Goal: Task Accomplishment & Management: Complete application form

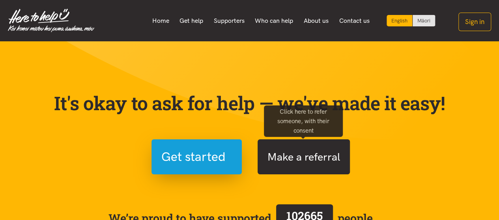
click at [303, 151] on button "Make a referral" at bounding box center [303, 157] width 92 height 35
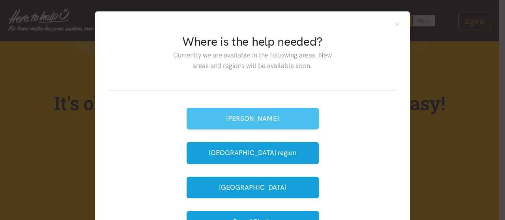
click at [228, 113] on button "[PERSON_NAME]" at bounding box center [252, 119] width 132 height 22
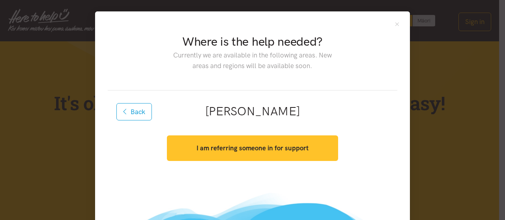
click at [256, 148] on strong "I am referring someone in for support" at bounding box center [252, 148] width 112 height 8
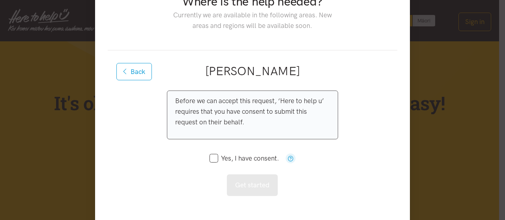
scroll to position [52, 0]
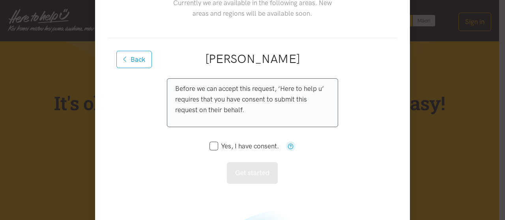
click at [210, 149] on icon at bounding box center [213, 146] width 9 height 9
click at [213, 147] on input "Yes, I have consent." at bounding box center [243, 146] width 69 height 7
checkbox input "true"
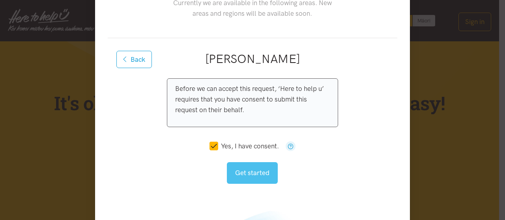
click at [249, 170] on button "Get started" at bounding box center [252, 173] width 51 height 22
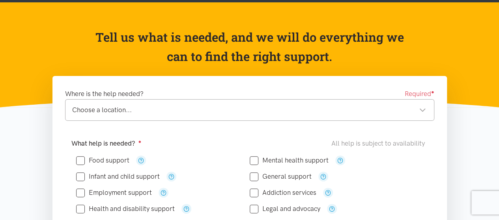
scroll to position [52, 0]
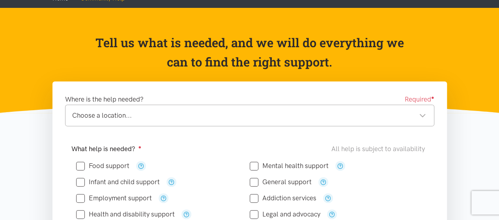
click at [79, 166] on input "Food support" at bounding box center [102, 166] width 53 height 7
checkbox input "true"
click at [155, 116] on div "Choose a location..." at bounding box center [249, 115] width 354 height 11
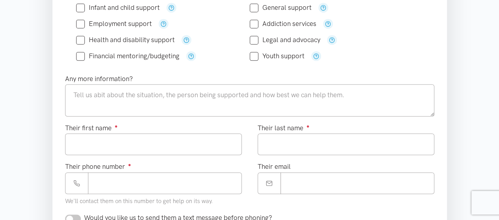
scroll to position [210, 0]
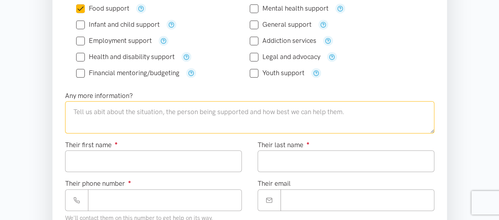
click at [144, 116] on textarea at bounding box center [249, 117] width 369 height 32
click at [283, 112] on textarea "We have received a referral for a Whaanau who are struggling due to helth reaso…" at bounding box center [249, 117] width 369 height 32
click at [332, 112] on textarea "We have received a referral for a Whaanau who are struggling due to health reas…" at bounding box center [249, 117] width 369 height 32
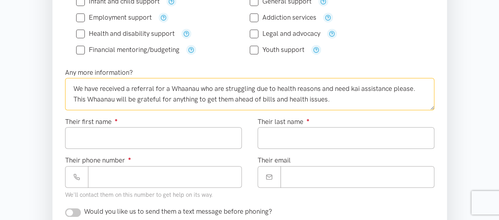
scroll to position [263, 0]
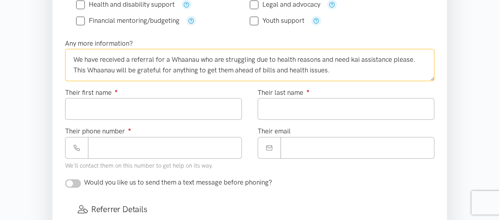
type textarea "We have received a referral for a Whaanau who are struggling due to health reas…"
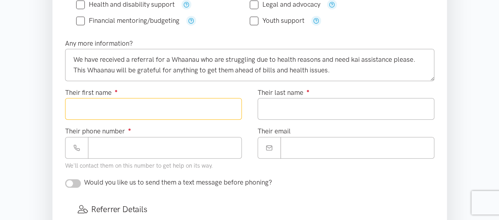
click at [182, 108] on input "Their first name ●" at bounding box center [153, 109] width 177 height 22
type input "*****"
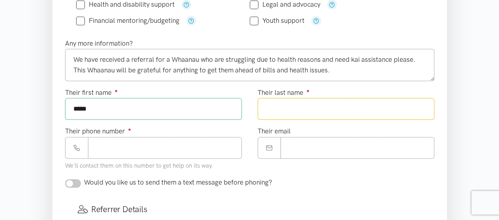
click at [298, 107] on input "Their last name ●" at bounding box center [345, 109] width 177 height 22
type input "******"
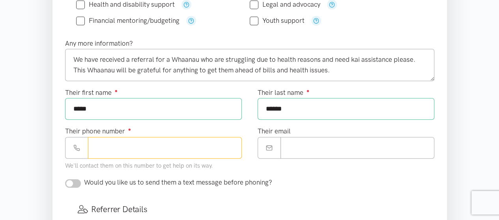
click at [145, 150] on input "Their phone number ●" at bounding box center [165, 148] width 154 height 22
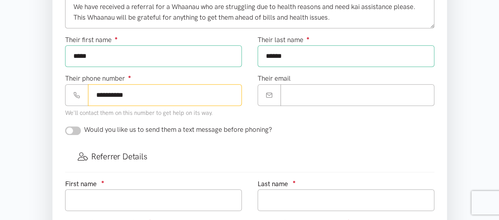
type input "**********"
click at [70, 129] on input "checkbox" at bounding box center [73, 131] width 16 height 9
checkbox input "true"
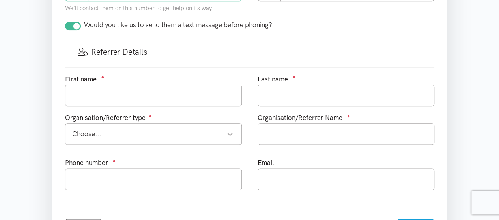
scroll to position [420, 0]
click at [122, 101] on input "text" at bounding box center [153, 96] width 177 height 22
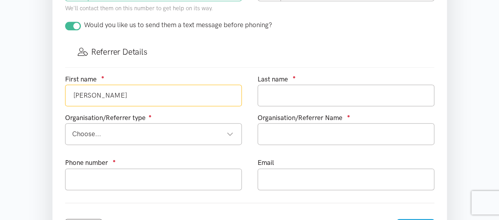
type input "Paulette"
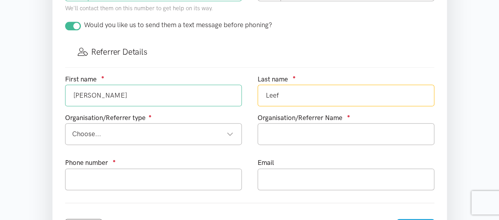
click at [121, 135] on div "Choose..." at bounding box center [152, 134] width 161 height 11
type input "Leef"
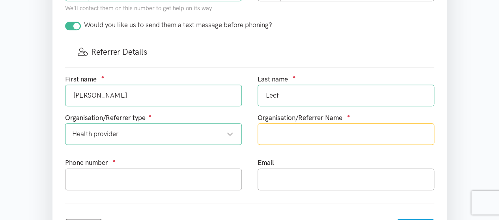
click at [305, 134] on input "text" at bounding box center [345, 134] width 177 height 22
type input "Te Ngaakau-aa-Kiwa"
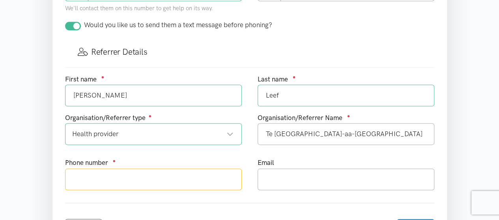
click at [141, 179] on input "text" at bounding box center [153, 180] width 177 height 22
type input "022 4192019"
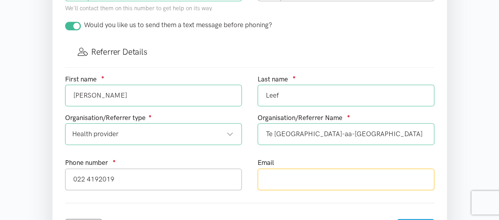
click at [281, 179] on input "text" at bounding box center [345, 180] width 177 height 22
type input "paulette.leef@tengakauakiwa.com"
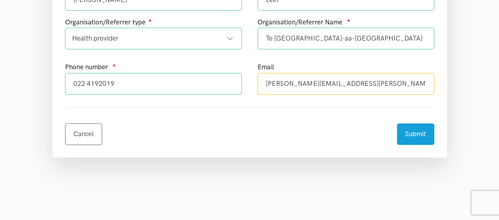
scroll to position [473, 0]
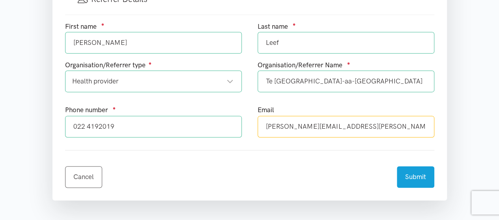
click at [233, 83] on div "Health provider" at bounding box center [152, 81] width 161 height 11
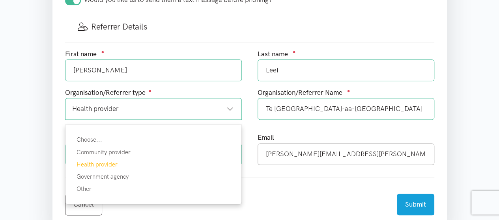
scroll to position [420, 0]
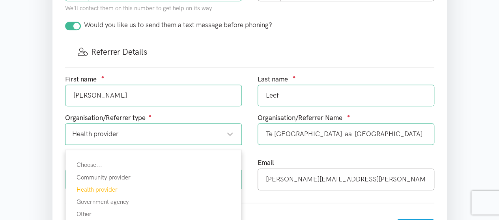
click at [183, 133] on div "Health provider" at bounding box center [152, 134] width 161 height 11
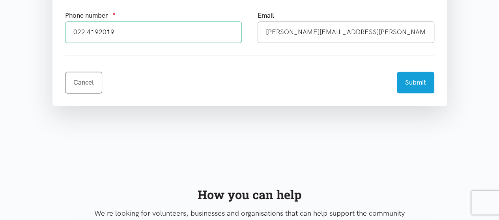
scroll to position [578, 0]
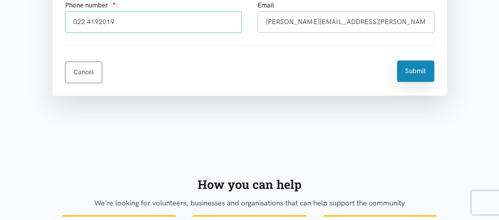
click at [428, 70] on button "Submit" at bounding box center [415, 71] width 37 height 22
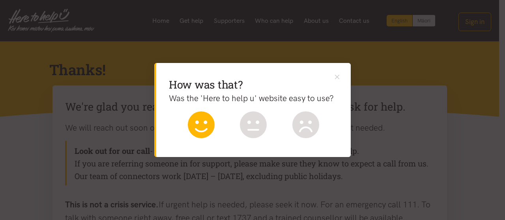
click at [199, 135] on icon at bounding box center [201, 125] width 27 height 27
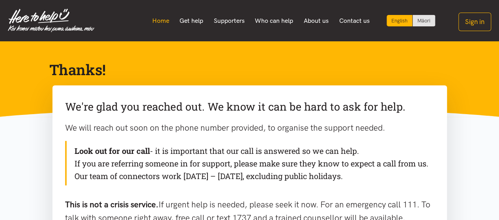
click at [160, 25] on link "Home" at bounding box center [161, 21] width 28 height 17
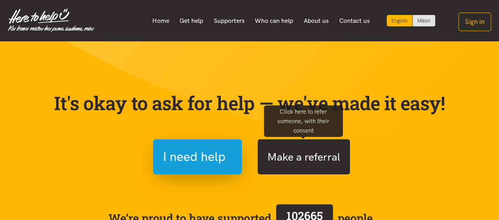
click at [300, 159] on button "Make a referral" at bounding box center [303, 157] width 92 height 35
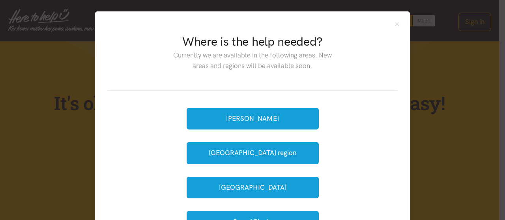
scroll to position [52, 0]
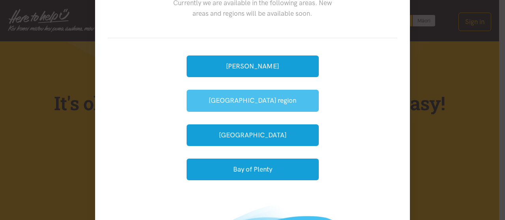
click at [277, 96] on button "[GEOGRAPHIC_DATA] region" at bounding box center [252, 101] width 132 height 22
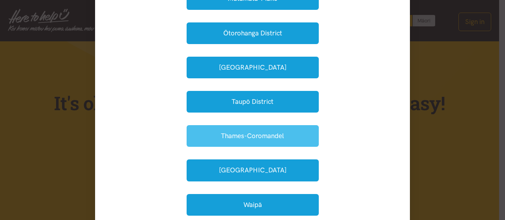
scroll to position [263, 0]
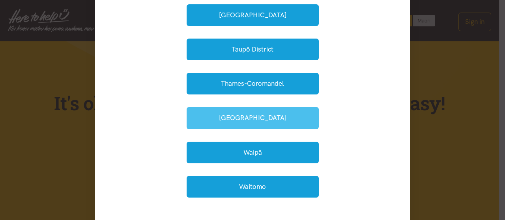
click at [291, 121] on button "Waikato District" at bounding box center [252, 118] width 132 height 22
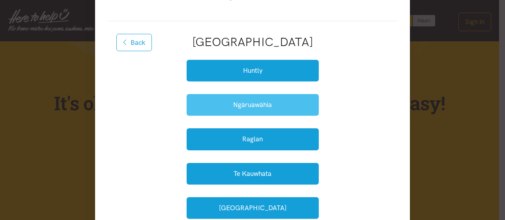
scroll to position [105, 0]
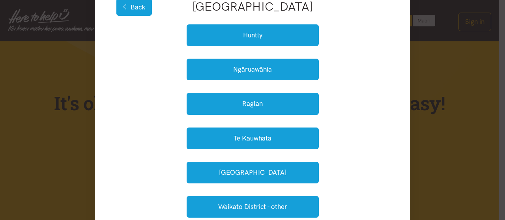
click at [131, 7] on button "Back" at bounding box center [133, 6] width 35 height 17
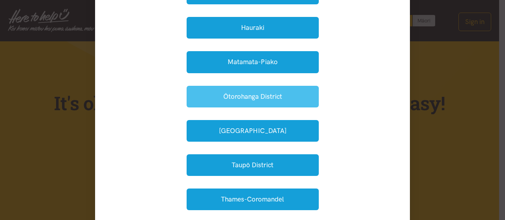
scroll to position [158, 0]
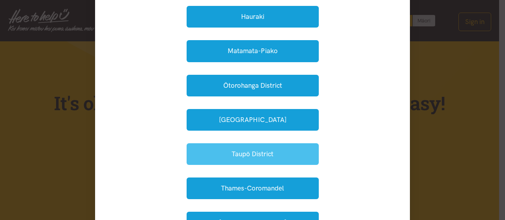
click at [279, 145] on button "Taupō District" at bounding box center [252, 154] width 132 height 22
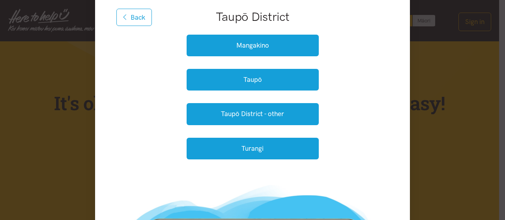
scroll to position [105, 0]
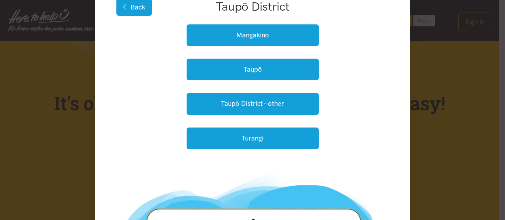
click at [132, 8] on button "Back" at bounding box center [133, 6] width 35 height 17
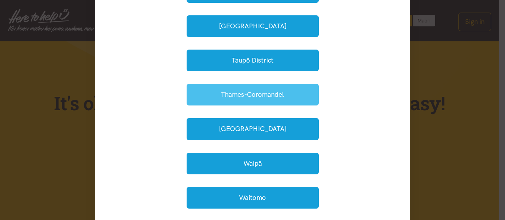
scroll to position [263, 0]
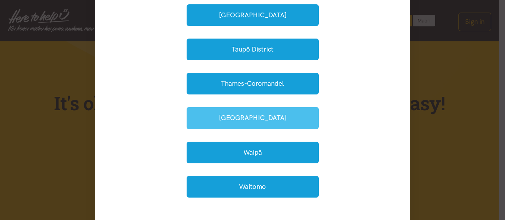
click at [276, 114] on button "Waikato District" at bounding box center [252, 118] width 132 height 22
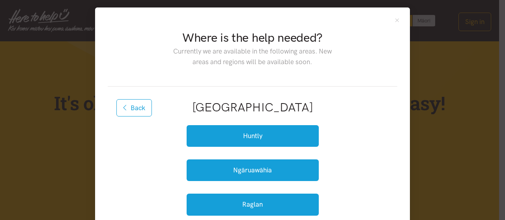
scroll to position [0, 0]
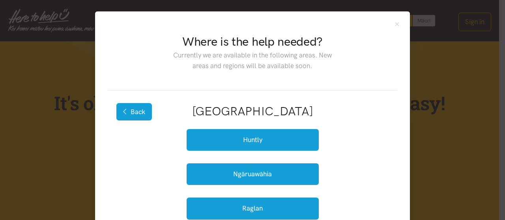
click at [130, 117] on button "Back" at bounding box center [133, 111] width 35 height 17
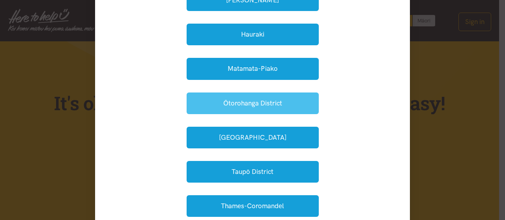
scroll to position [158, 0]
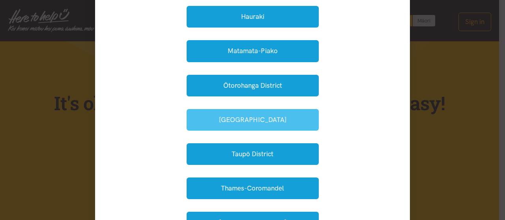
click at [237, 123] on button "South Waikato" at bounding box center [252, 120] width 132 height 22
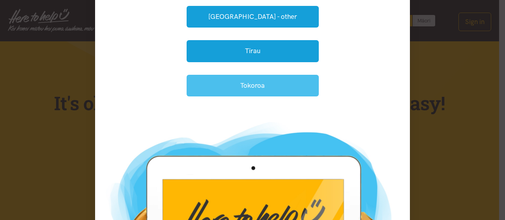
click at [278, 81] on button "Tokoroa" at bounding box center [252, 86] width 132 height 22
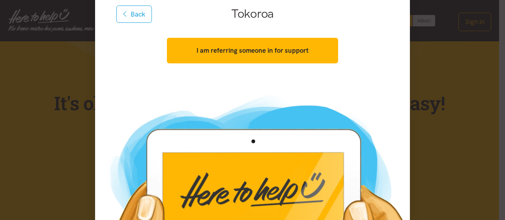
scroll to position [47, 0]
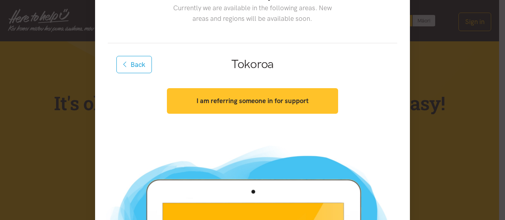
click at [266, 97] on strong "I am referring someone in for support" at bounding box center [252, 101] width 112 height 8
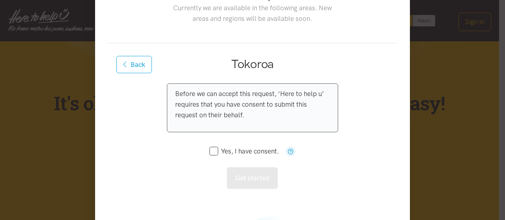
drag, startPoint x: 210, startPoint y: 150, endPoint x: 218, endPoint y: 150, distance: 8.3
click at [210, 150] on input "Yes, I have consent." at bounding box center [243, 151] width 69 height 7
checkbox input "true"
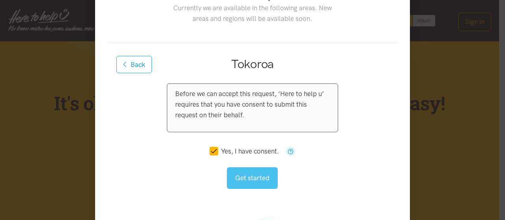
click at [251, 171] on button "Get started" at bounding box center [252, 179] width 51 height 22
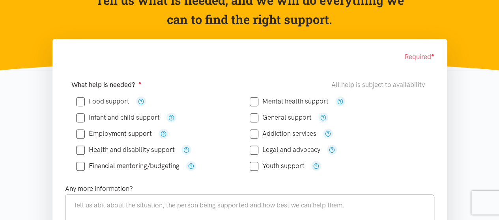
scroll to position [105, 0]
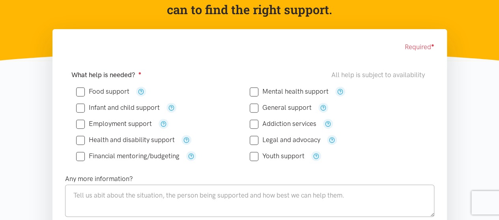
click at [80, 89] on input "Food support" at bounding box center [102, 91] width 53 height 7
checkbox input "true"
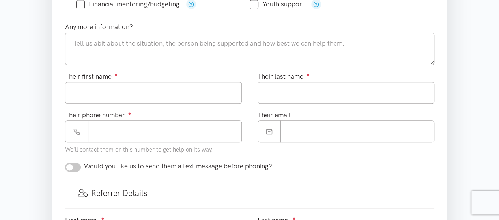
scroll to position [263, 0]
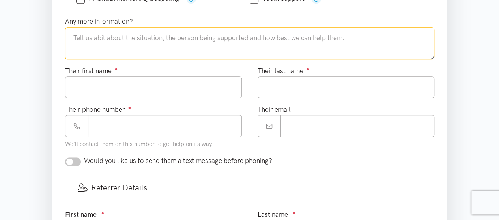
click at [178, 36] on textarea at bounding box center [249, 43] width 369 height 32
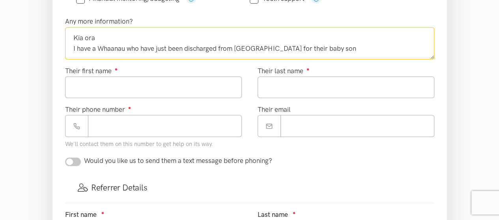
click at [327, 48] on textarea "Kia ora I have a Whaanau who have just been discharged from Waikato Hospital fo…" at bounding box center [249, 43] width 369 height 32
click at [372, 48] on textarea "Kia ora I have a Whaanau who have just been discharged from Waikato Hospital fo…" at bounding box center [249, 43] width 369 height 32
click at [396, 48] on textarea "Kia ora I have a Whaanau who have just been discharged from Waikato Hospital fo…" at bounding box center [249, 43] width 369 height 32
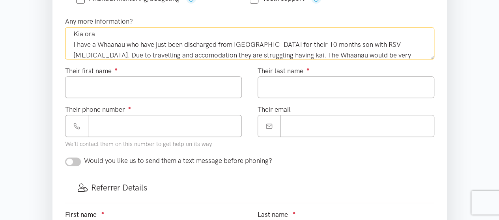
scroll to position [15, 0]
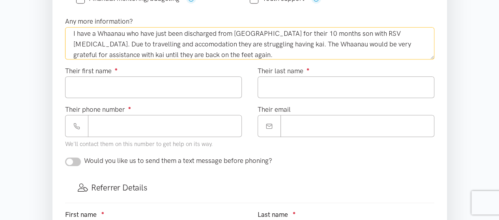
type textarea "Kia ora I have a Whaanau who have just been discharged from Waikato Hospital fo…"
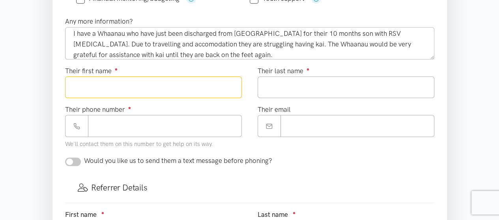
click at [167, 88] on input "Their first name ●" at bounding box center [153, 87] width 177 height 22
type input "******"
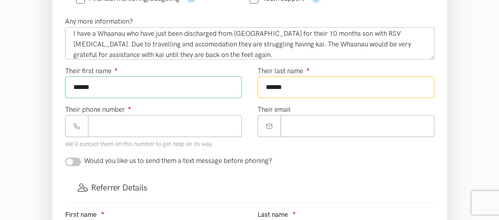
type input "******"
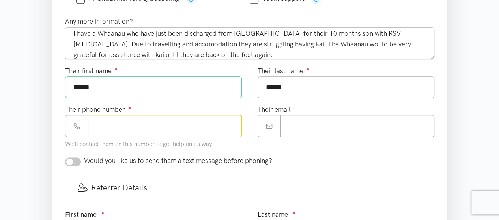
click at [118, 122] on input "Their phone number ●" at bounding box center [165, 126] width 154 height 22
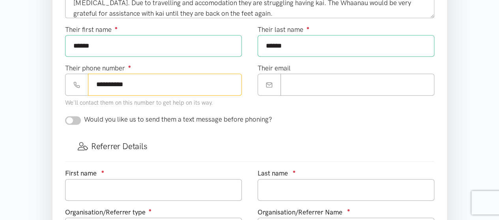
scroll to position [315, 0]
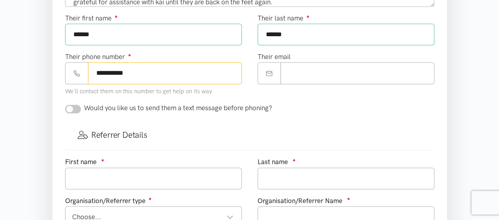
type input "**********"
click at [73, 108] on input "checkbox" at bounding box center [73, 109] width 16 height 9
checkbox input "true"
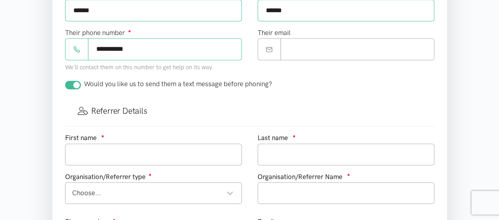
scroll to position [368, 0]
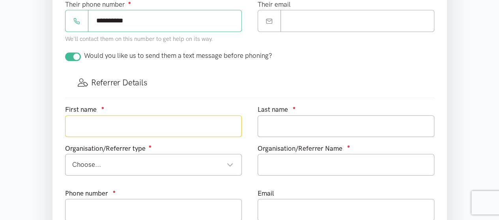
click at [122, 119] on input "text" at bounding box center [153, 126] width 177 height 22
type input "Paulette"
click at [102, 164] on div "Choose..." at bounding box center [152, 165] width 161 height 11
type input "Leef"
drag, startPoint x: 108, startPoint y: 217, endPoint x: 208, endPoint y: 200, distance: 101.2
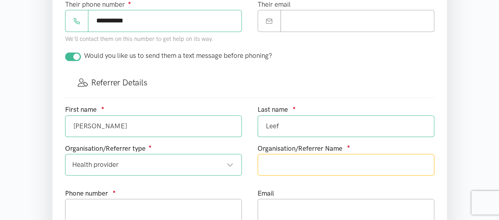
click at [294, 157] on input "text" at bounding box center [345, 165] width 177 height 22
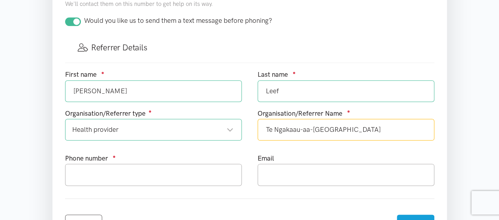
scroll to position [420, 0]
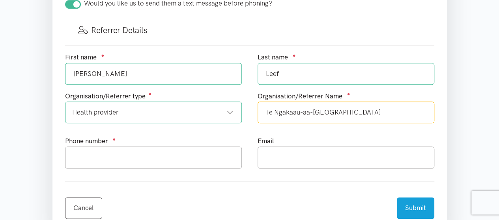
type input "Te Ngakaau-aa-Kiwa"
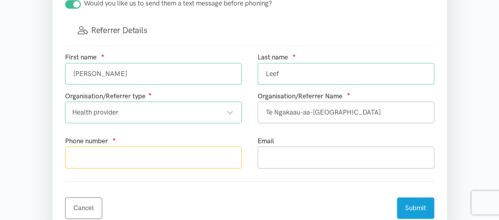
click at [157, 155] on input "text" at bounding box center [153, 158] width 177 height 22
type input "022 4192019"
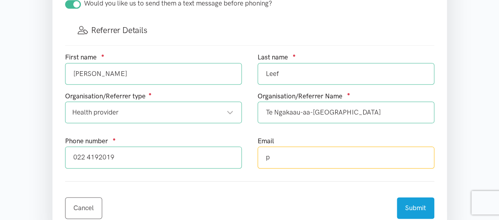
type input "paulette.leef@tengakauakiwa.com"
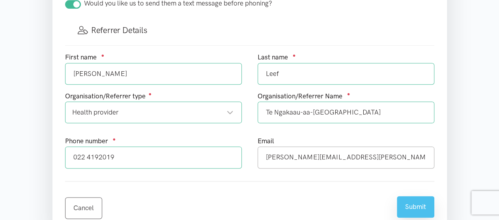
click at [419, 202] on button "Submit" at bounding box center [415, 207] width 37 height 22
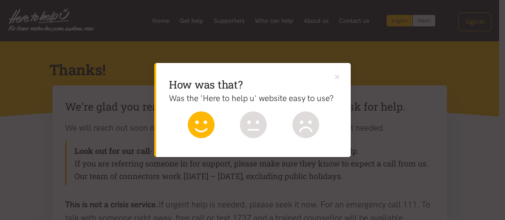
click at [202, 133] on icon at bounding box center [201, 125] width 27 height 27
